Goal: Find specific page/section: Find specific page/section

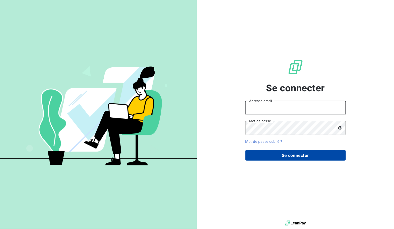
type input "[EMAIL_ADDRESS][DOMAIN_NAME]"
click at [257, 157] on button "Se connecter" at bounding box center [296, 155] width 100 height 11
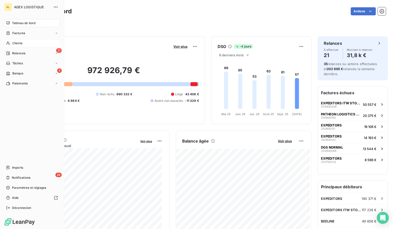
click at [23, 44] on div "Clients" at bounding box center [32, 43] width 56 height 8
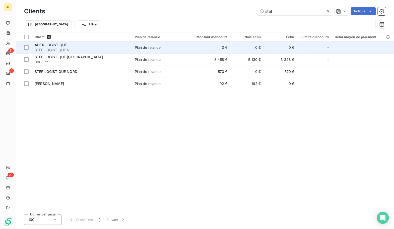
type input "stef"
click at [46, 52] on span "STEF LOGISTIQUE N" at bounding box center [82, 49] width 94 height 5
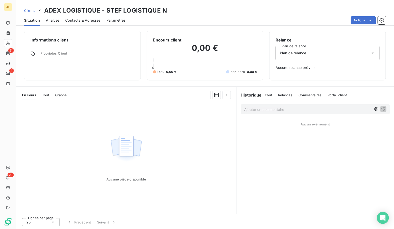
click at [32, 7] on div "Clients ADEX LOGISTIQUE - STEF LOGISTIQUE N" at bounding box center [95, 10] width 143 height 9
click at [32, 9] on span "Clients" at bounding box center [29, 11] width 11 height 4
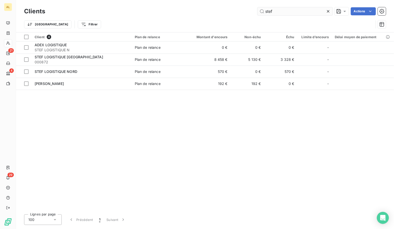
click at [273, 14] on input "stef" at bounding box center [295, 11] width 75 height 8
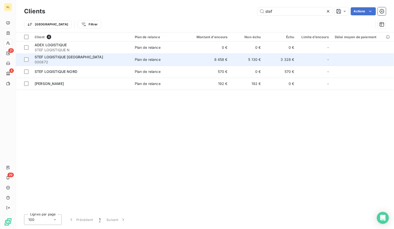
drag, startPoint x: 40, startPoint y: 60, endPoint x: 45, endPoint y: 58, distance: 5.4
click at [45, 58] on span "STEF LOGISTIQUE [GEOGRAPHIC_DATA]" at bounding box center [69, 57] width 69 height 4
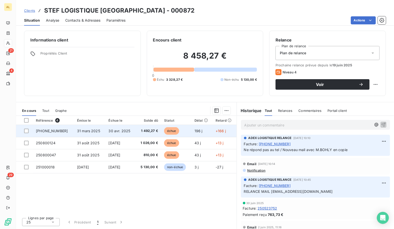
click at [115, 130] on span "30 avr. 2025" at bounding box center [120, 131] width 22 height 4
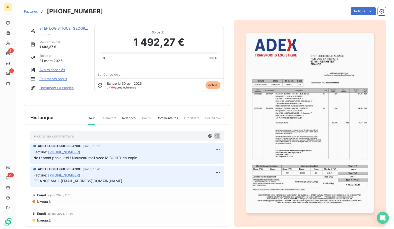
click at [35, 11] on span "Factures" at bounding box center [31, 11] width 14 height 4
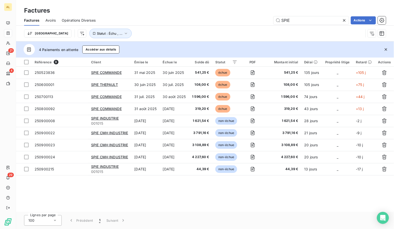
drag, startPoint x: 315, startPoint y: 23, endPoint x: 262, endPoint y: 31, distance: 53.8
click at [262, 31] on div "Factures Avoirs Opérations Diverses SPIE Actions Trier Statut : Échu , ..." at bounding box center [205, 28] width 378 height 26
type input "stef"
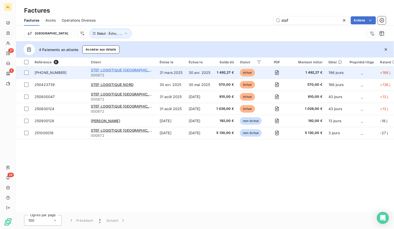
click at [103, 68] on span "STEF LOGISTIQUE [GEOGRAPHIC_DATA]" at bounding box center [125, 70] width 69 height 4
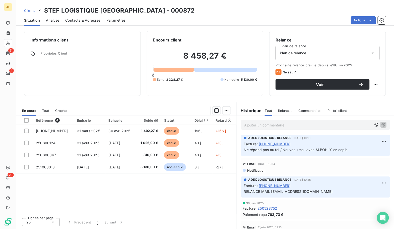
click at [232, 17] on div "Actions" at bounding box center [259, 20] width 254 height 8
